Goal: Task Accomplishment & Management: Manage account settings

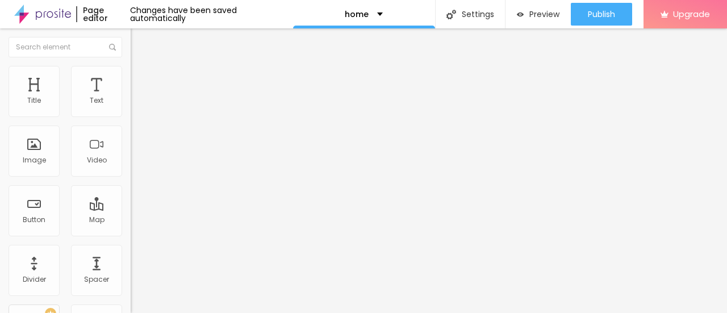
click at [131, 98] on span "Change image" at bounding box center [161, 93] width 61 height 10
click at [131, 107] on input "3 dicas de como captar mais clientes" at bounding box center [199, 100] width 136 height 11
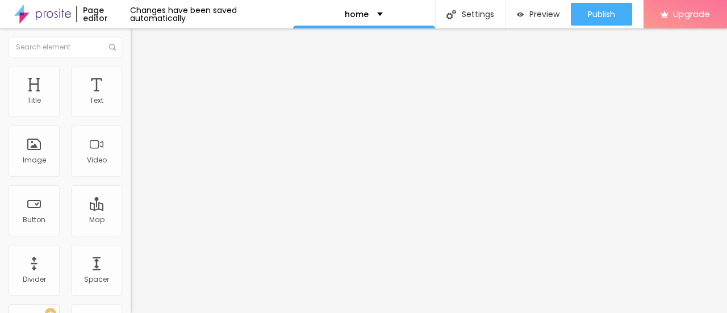
click at [131, 107] on input "3 dicas de como captar mais clientes" at bounding box center [199, 100] width 136 height 11
paste input "visa services [GEOGRAPHIC_DATA]"
drag, startPoint x: 16, startPoint y: 127, endPoint x: 2, endPoint y: 128, distance: 14.2
click at [131, 128] on div "Text visa services [GEOGRAPHIC_DATA] Align Size Default Small Default Big Link …" at bounding box center [196, 171] width 131 height 165
drag, startPoint x: 19, startPoint y: 126, endPoint x: 0, endPoint y: 127, distance: 19.3
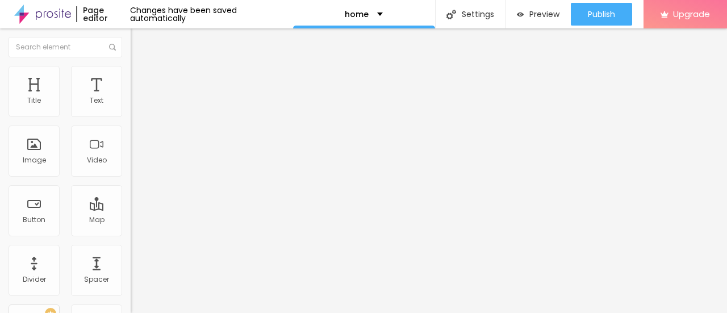
click at [131, 127] on div "Text visa services [GEOGRAPHIC_DATA] Align Size Default Small Default Big Link …" at bounding box center [196, 171] width 131 height 165
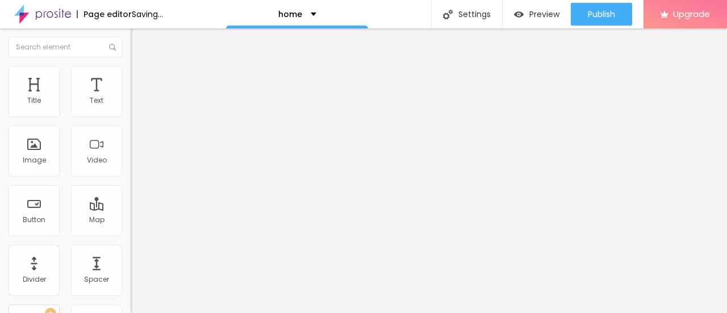
type input "VIsa services [GEOGRAPHIC_DATA]"
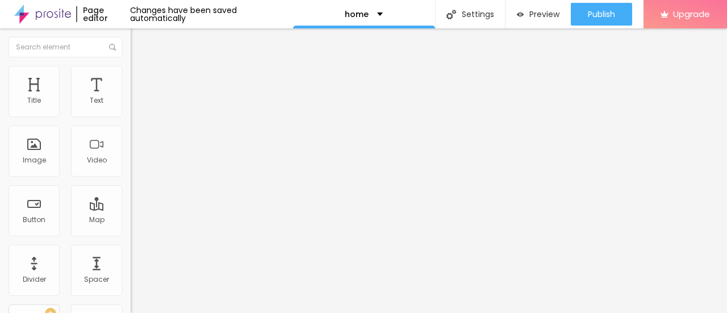
click at [131, 233] on input "https://" at bounding box center [199, 228] width 136 height 11
paste input "[DOMAIN_NAME][URL]"
type input "[URL][DOMAIN_NAME]"
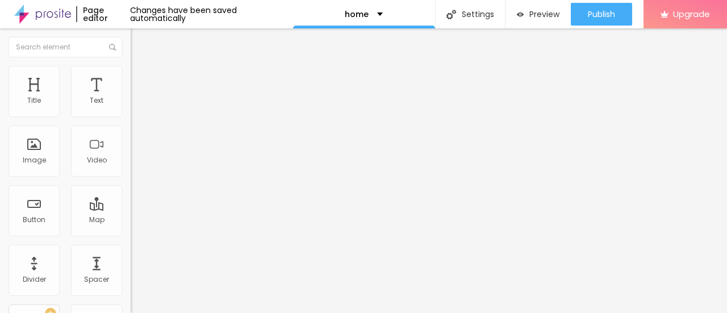
click at [131, 248] on div at bounding box center [196, 248] width 131 height 0
click at [131, 116] on div "Text VIsa services [GEOGRAPHIC_DATA]" at bounding box center [196, 103] width 131 height 28
click at [139, 38] on img "button" at bounding box center [143, 41] width 9 height 9
click at [131, 107] on input "Onde casar em [GEOGRAPHIC_DATA]" at bounding box center [199, 100] width 136 height 11
paste input "payroll services in [GEOGRAPHIC_DATA]"
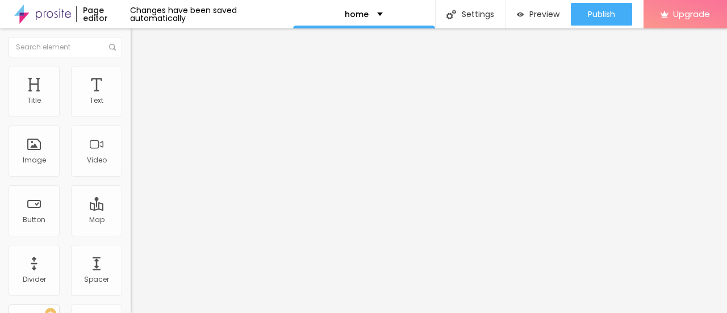
drag, startPoint x: 19, startPoint y: 124, endPoint x: 0, endPoint y: 123, distance: 19.3
click at [131, 124] on div "Text payroll services in [GEOGRAPHIC_DATA] Align Size Default Small Default Big…" at bounding box center [196, 171] width 131 height 165
click at [131, 107] on input "Payroll services in [GEOGRAPHIC_DATA]" at bounding box center [199, 100] width 136 height 11
type input "Payroll services in [GEOGRAPHIC_DATA]"
click at [131, 234] on input "https://" at bounding box center [199, 228] width 136 height 11
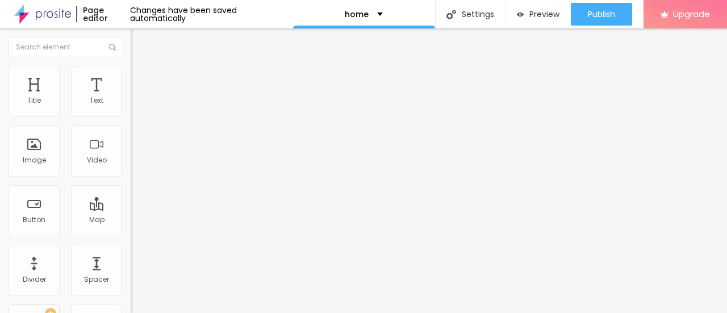
paste input "[DOMAIN_NAME][URL]"
type input "[URL][DOMAIN_NAME]"
click at [131, 107] on input "Comparativo [PERSON_NAME] para ensaio." at bounding box center [199, 100] width 136 height 11
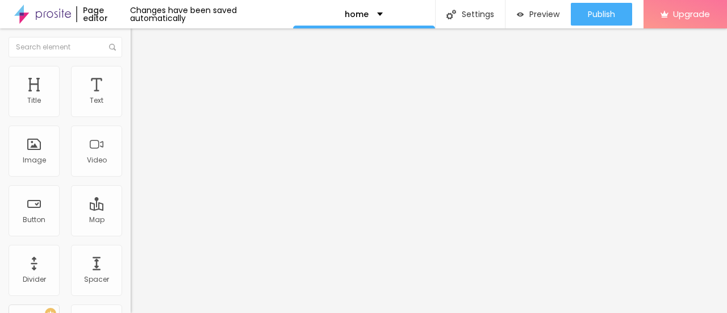
paste input "facebook"
drag, startPoint x: 16, startPoint y: 127, endPoint x: 0, endPoint y: 125, distance: 16.0
click at [131, 126] on div "Text facebook Align Size Default Small Default Big Link URL https:// Open in ne…" at bounding box center [196, 171] width 131 height 165
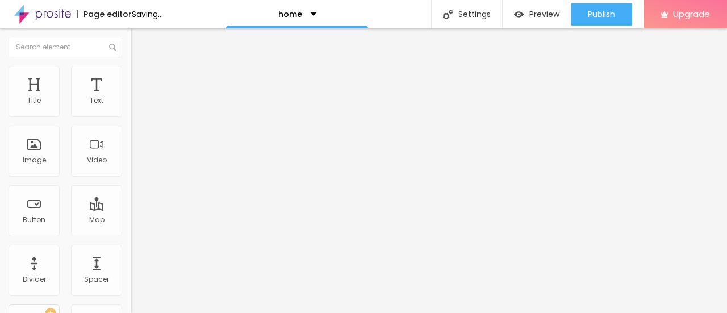
type input "Facebook"
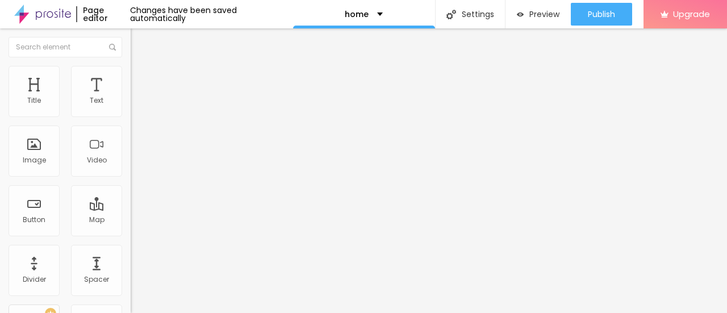
click at [131, 234] on input "https://" at bounding box center [199, 228] width 136 height 11
paste input "[DOMAIN_NAME][URL]"
type input "[URL][DOMAIN_NAME]"
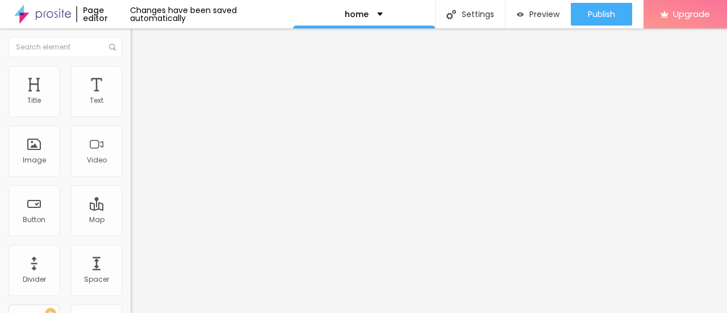
click at [131, 248] on div at bounding box center [196, 248] width 131 height 0
click at [131, 107] on input "Facebook" at bounding box center [199, 100] width 136 height 11
click at [131, 107] on input "Trabalho de qualquer lugar!" at bounding box center [199, 100] width 136 height 11
paste input "linkedin"
drag, startPoint x: 16, startPoint y: 127, endPoint x: 0, endPoint y: 127, distance: 15.9
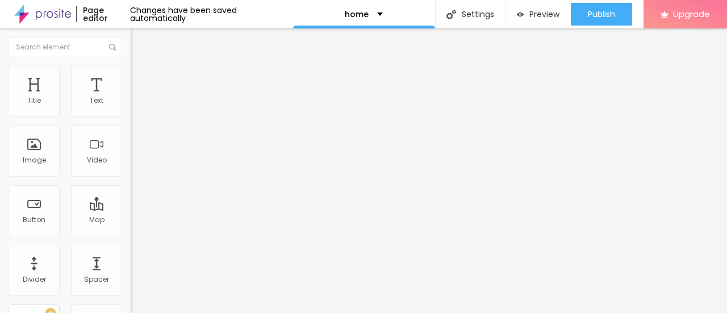
click at [131, 127] on div "Text linkedin Align Size Default Small Default Big Link URL https:// Open in ne…" at bounding box center [196, 171] width 131 height 165
type input "Linkedin"
click at [131, 233] on input "https://" at bounding box center [199, 228] width 136 height 11
paste input "[DOMAIN_NAME][URL]"
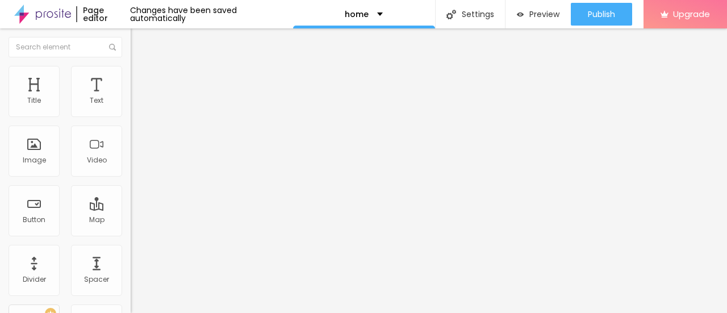
type input "[URL][DOMAIN_NAME]"
click at [131, 254] on div "Text Linkedin Align Size Default Small Default Big Link URL [URL][DOMAIN_NAME] …" at bounding box center [196, 171] width 131 height 165
click at [131, 248] on div at bounding box center [196, 248] width 131 height 0
click at [131, 261] on div "Text Linkedin Align Size Default Small Default Big Link URL [URL][DOMAIN_NAME] …" at bounding box center [196, 175] width 131 height 172
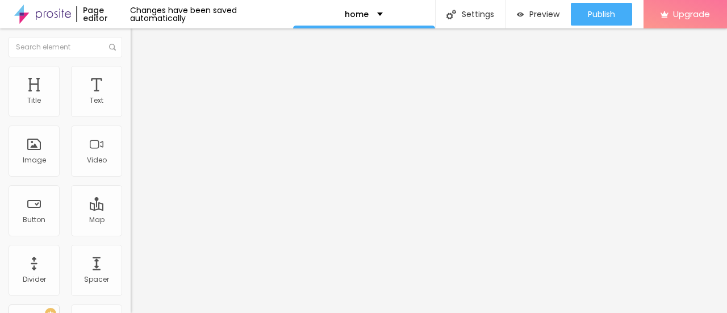
click at [131, 107] on input "[URL][DOMAIN_NAME]" at bounding box center [199, 100] width 136 height 11
paste input "[DOMAIN_NAME][URL]"
type input "[URL][DOMAIN_NAME]"
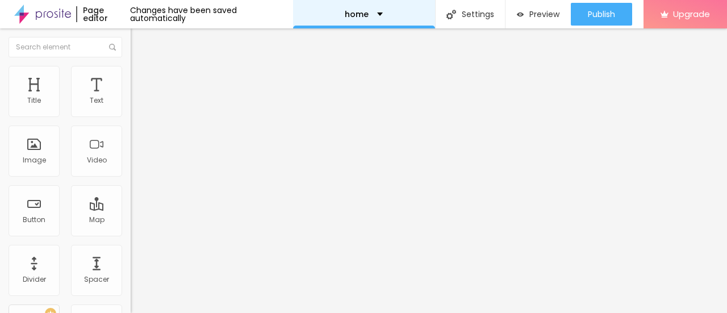
click at [385, 14] on div "home" at bounding box center [364, 14] width 142 height 28
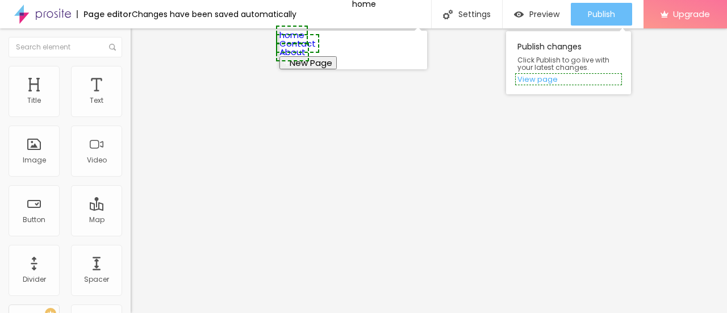
click at [595, 12] on span "Publish" at bounding box center [601, 14] width 27 height 9
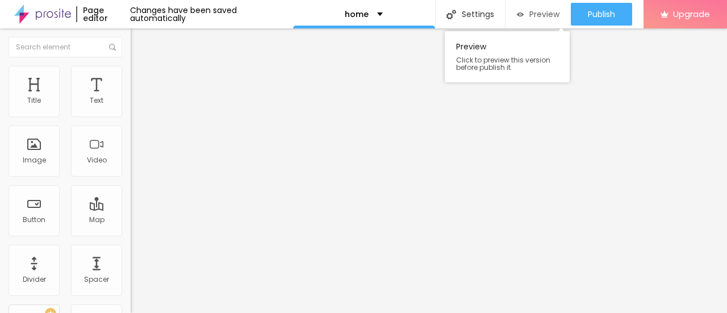
click at [534, 10] on span "Preview" at bounding box center [544, 14] width 30 height 9
click at [111, 13] on div "Page editor" at bounding box center [103, 14] width 55 height 16
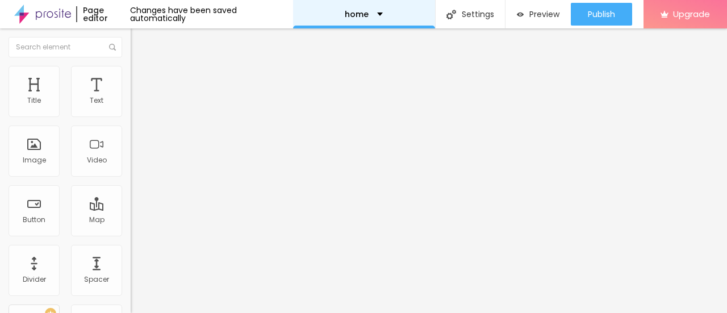
click at [359, 9] on div "home" at bounding box center [364, 14] width 142 height 28
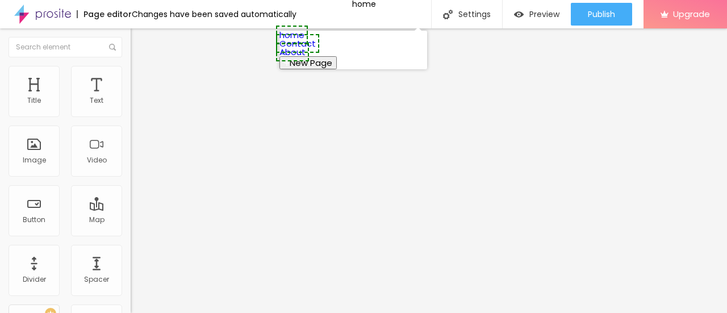
click at [305, 41] on link "home" at bounding box center [292, 35] width 25 height 12
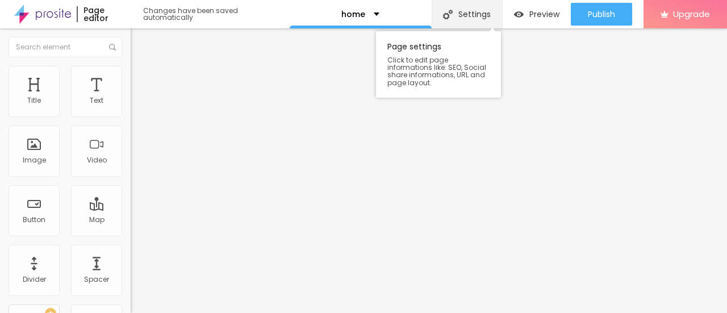
click at [459, 18] on div "Settings" at bounding box center [467, 14] width 71 height 28
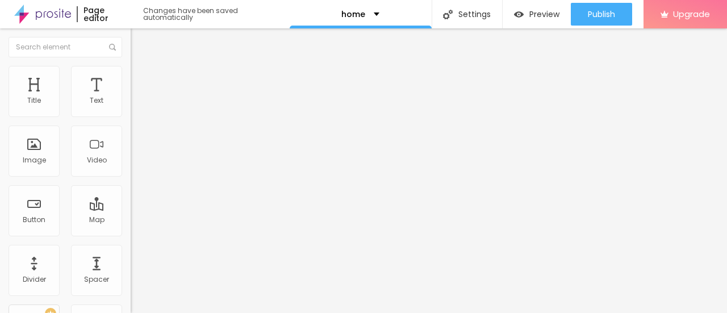
paste textarea "payroll services in [GEOGRAPHIC_DATA]"
type textarea "payroll services in [GEOGRAPHIC_DATA]"
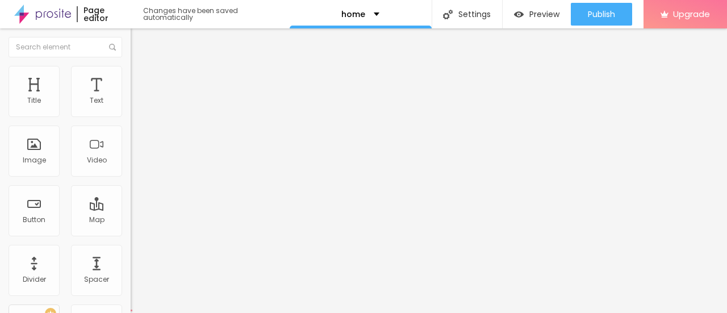
paste input "RSM Recruitment"
type input "RSM Recruitment"
paste textarea "RSM Recruitment Limited is a trusted consulting firm in Thailand, offering a ra…"
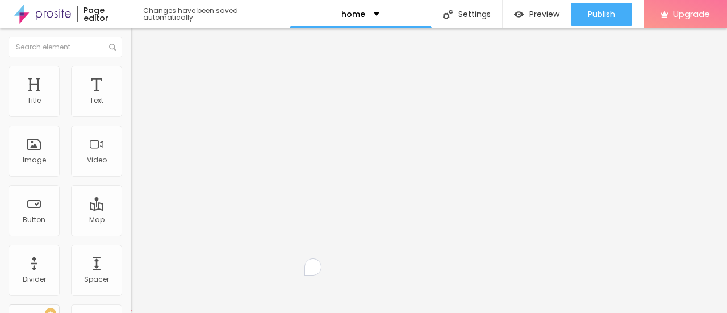
scroll to position [181, 0]
type textarea "RSM Recruitment Limited is a trusted consulting firm in Thailand, offering a ra…"
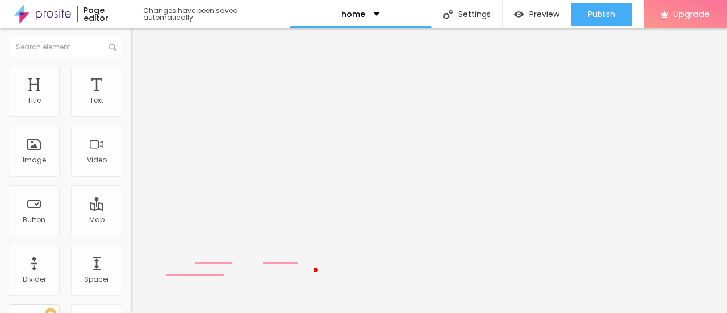
paste input "Limited"
paste input "Thailand"
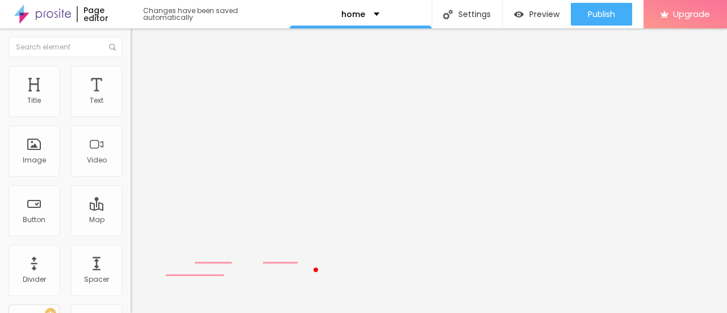
type input "RSM Recruitment Limited, Thailand"
paste textarea "consulting firm in thailand"
paste textarea "accounting services in thailand"
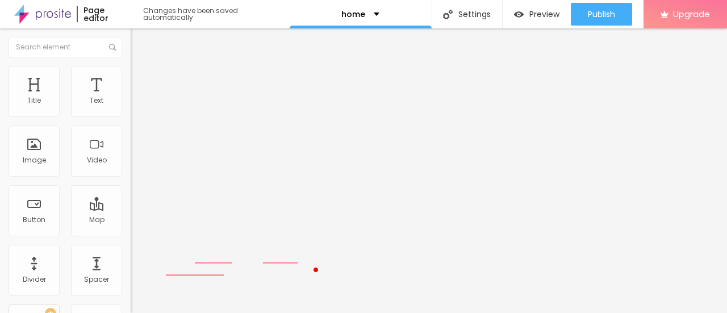
type textarea "payroll services in thailand consulting firm in thailand accounting services in…"
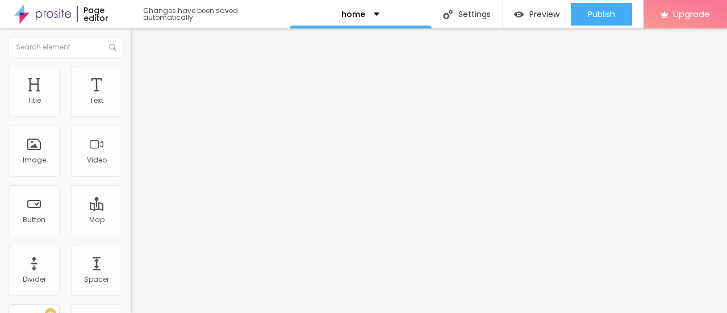
scroll to position [162, 0]
drag, startPoint x: 299, startPoint y: 162, endPoint x: 182, endPoint y: 162, distance: 117.0
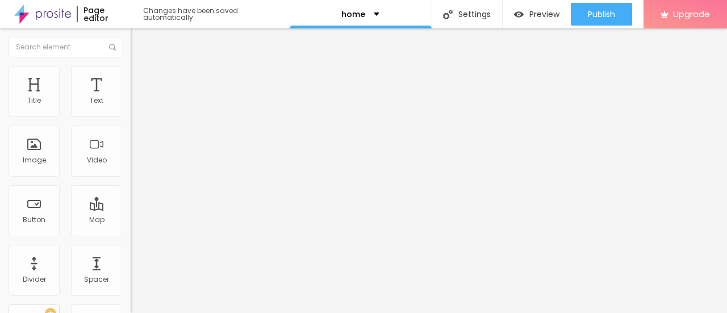
paste input "rsmrecruitment"
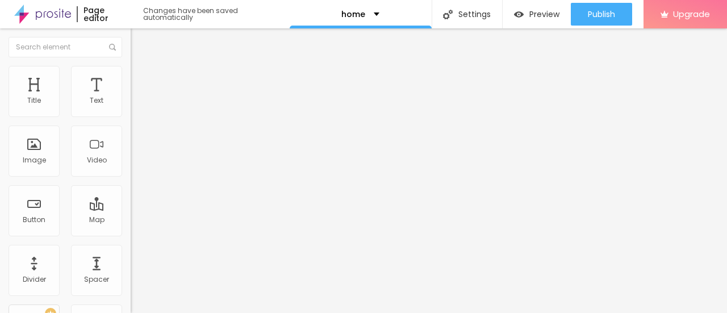
paste input "Thailand"
type input "/Thailand"
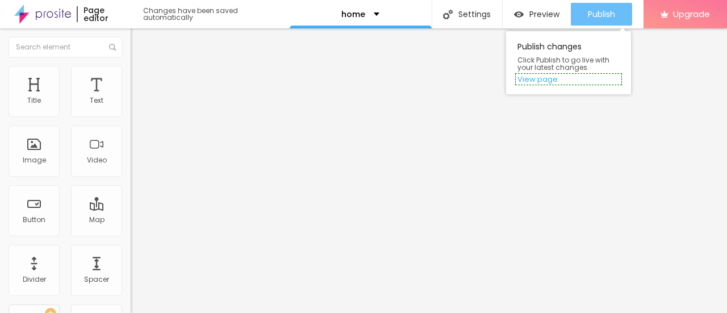
click at [600, 19] on span "Publish" at bounding box center [601, 14] width 27 height 9
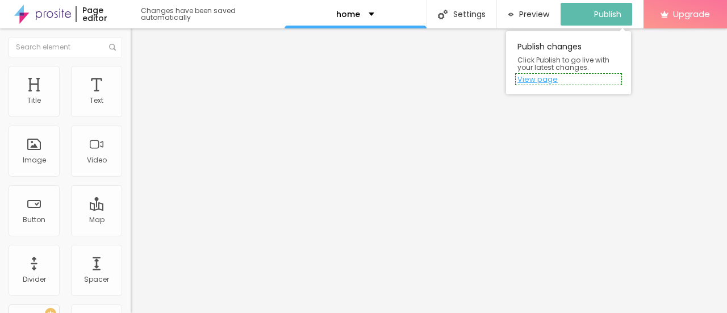
click at [535, 81] on link "View page" at bounding box center [569, 79] width 102 height 7
